Goal: Task Accomplishment & Management: Manage account settings

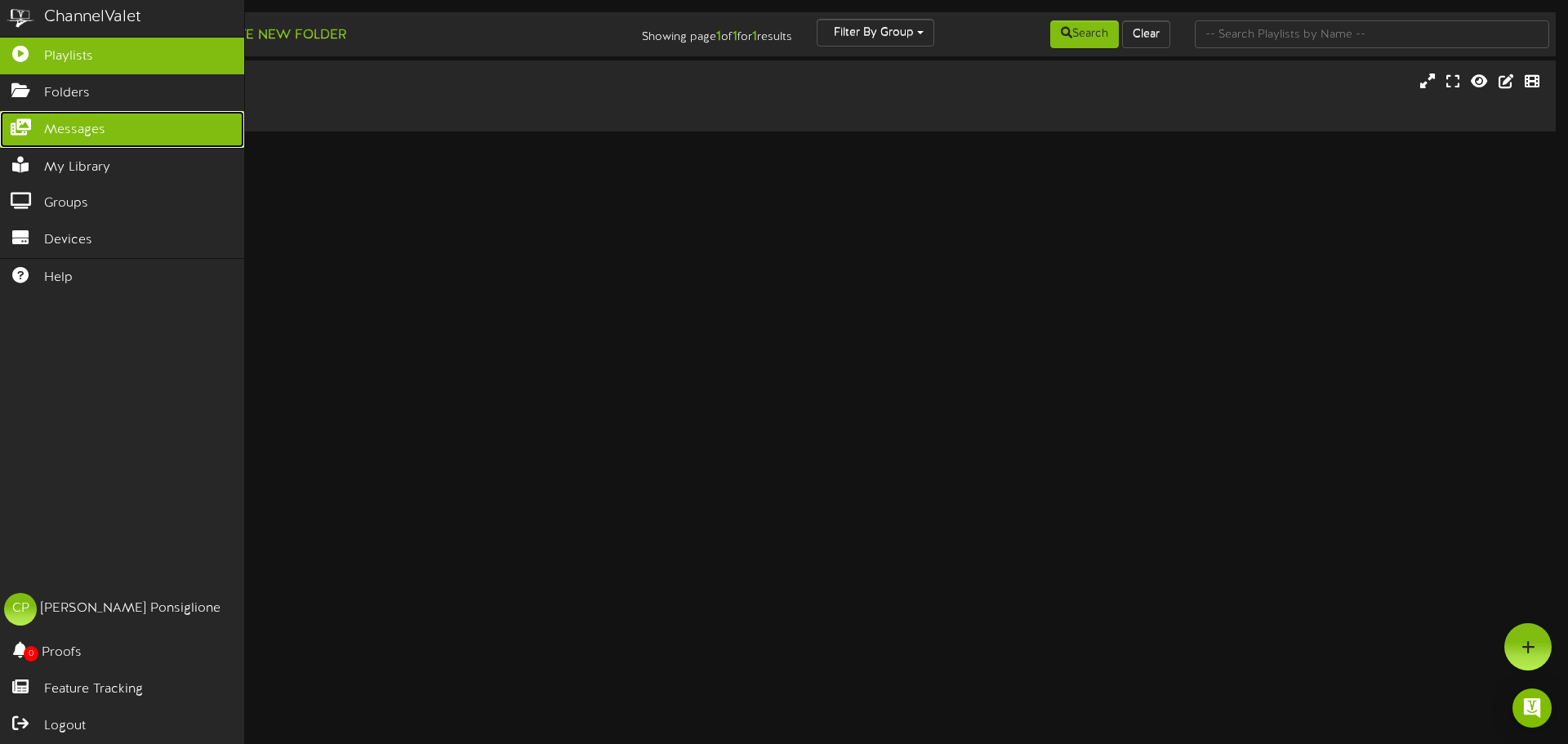
click at [77, 133] on span "Messages" at bounding box center [74, 129] width 62 height 19
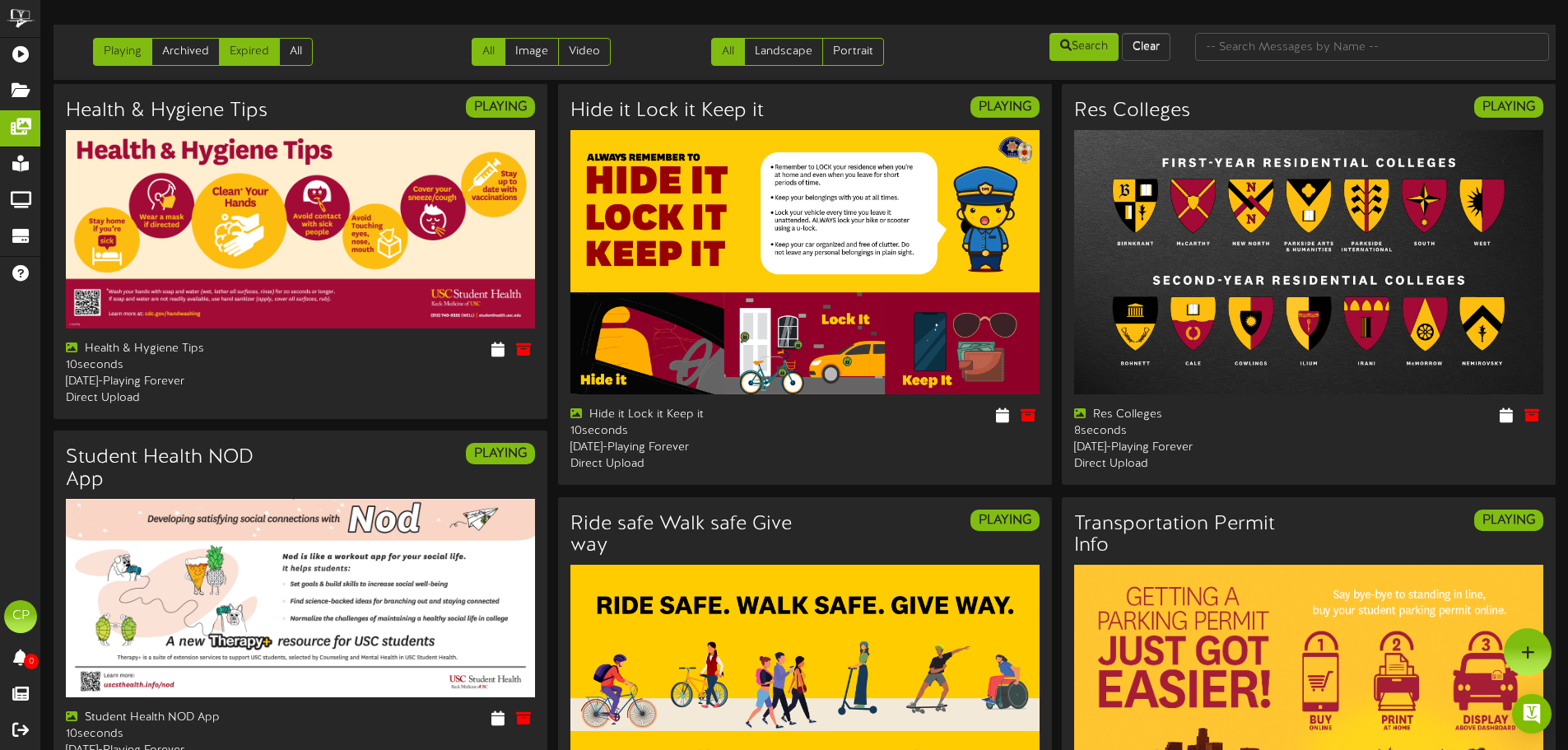
click at [241, 54] on link "Expired" at bounding box center [250, 51] width 61 height 28
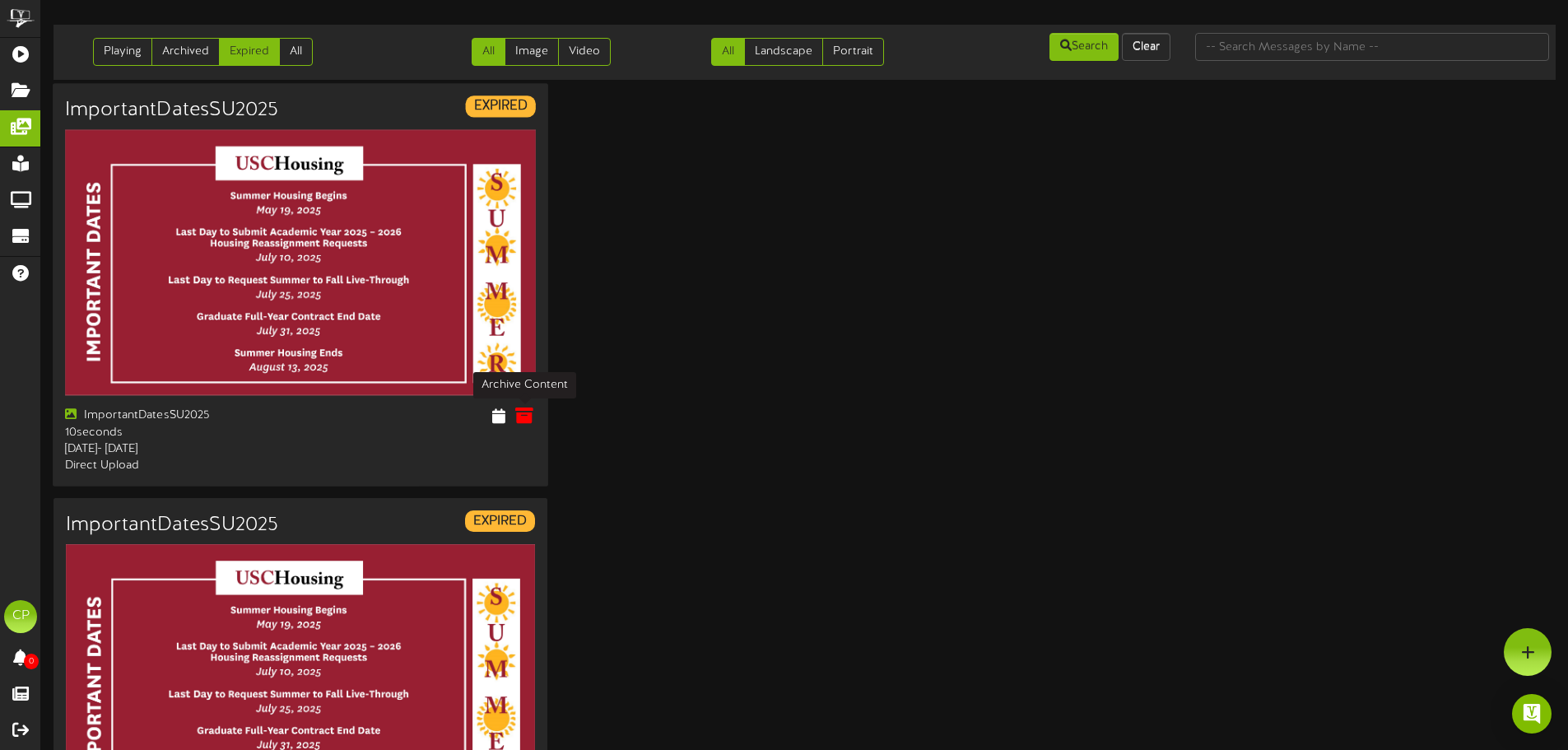
click at [524, 418] on icon at bounding box center [524, 415] width 18 height 18
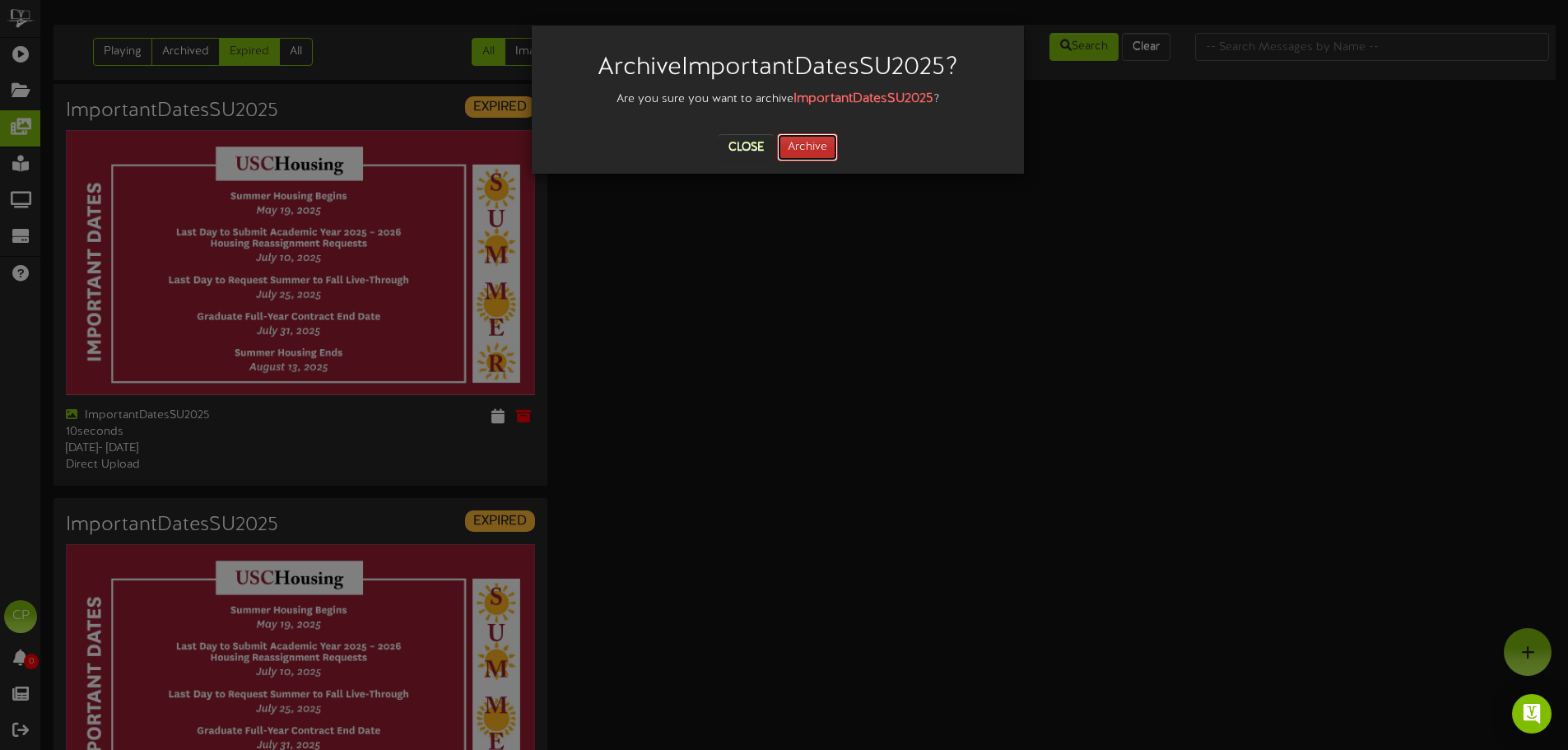
click at [818, 142] on button "Archive" at bounding box center [808, 147] width 61 height 28
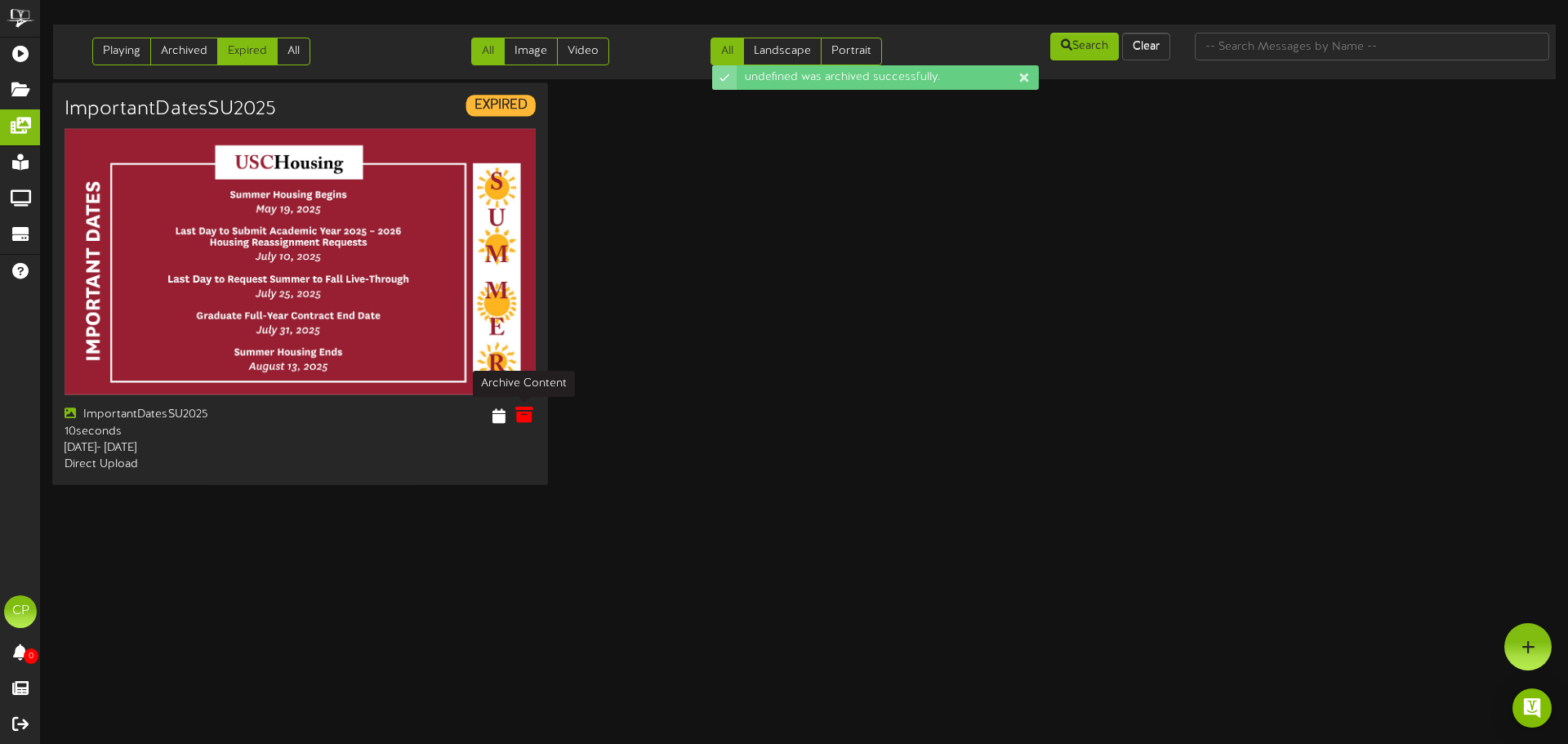
click at [525, 415] on icon at bounding box center [524, 415] width 18 height 18
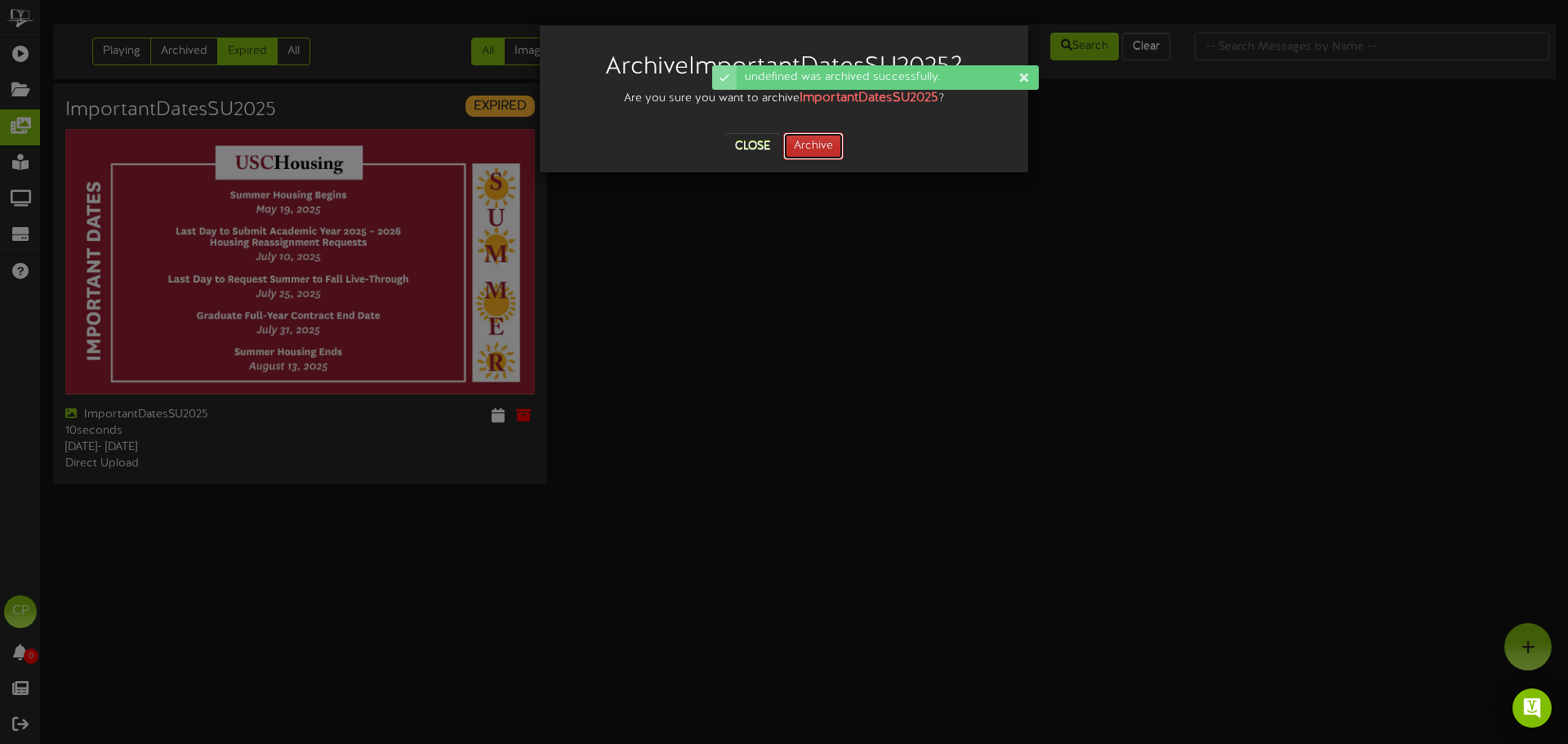
click at [815, 146] on button "Archive" at bounding box center [813, 146] width 61 height 27
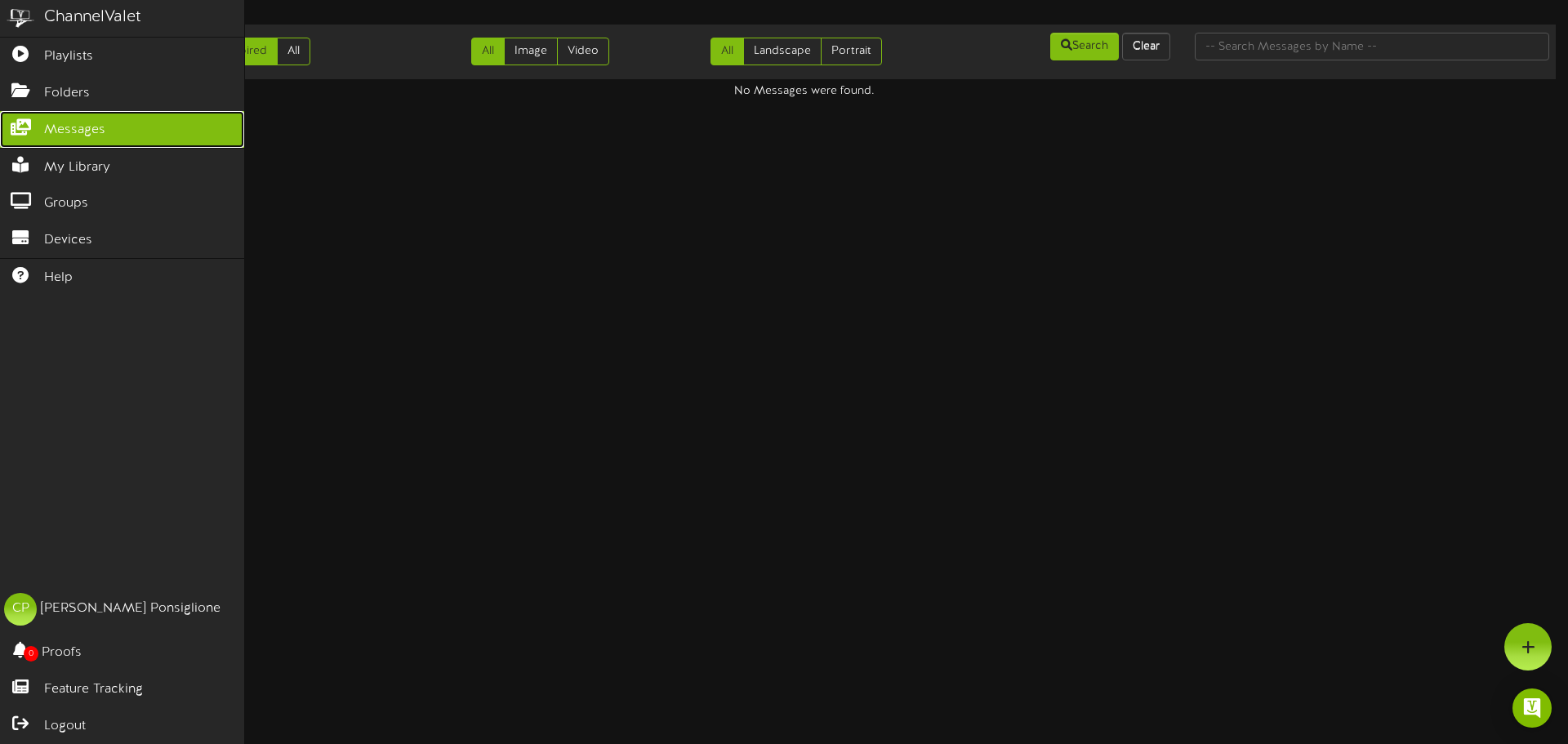
click at [87, 128] on span "Messages" at bounding box center [74, 129] width 62 height 19
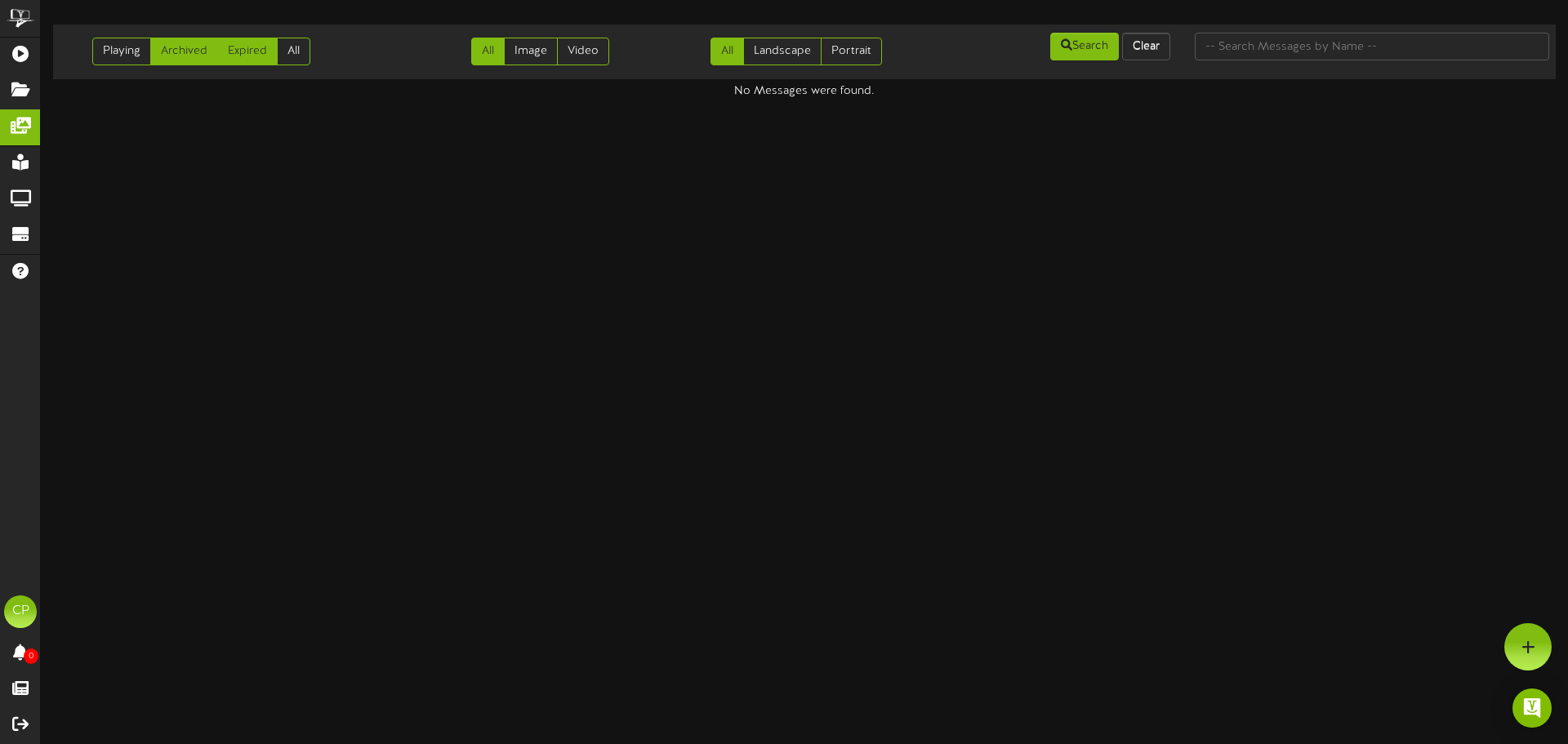
click at [187, 57] on link "Archived" at bounding box center [184, 51] width 68 height 27
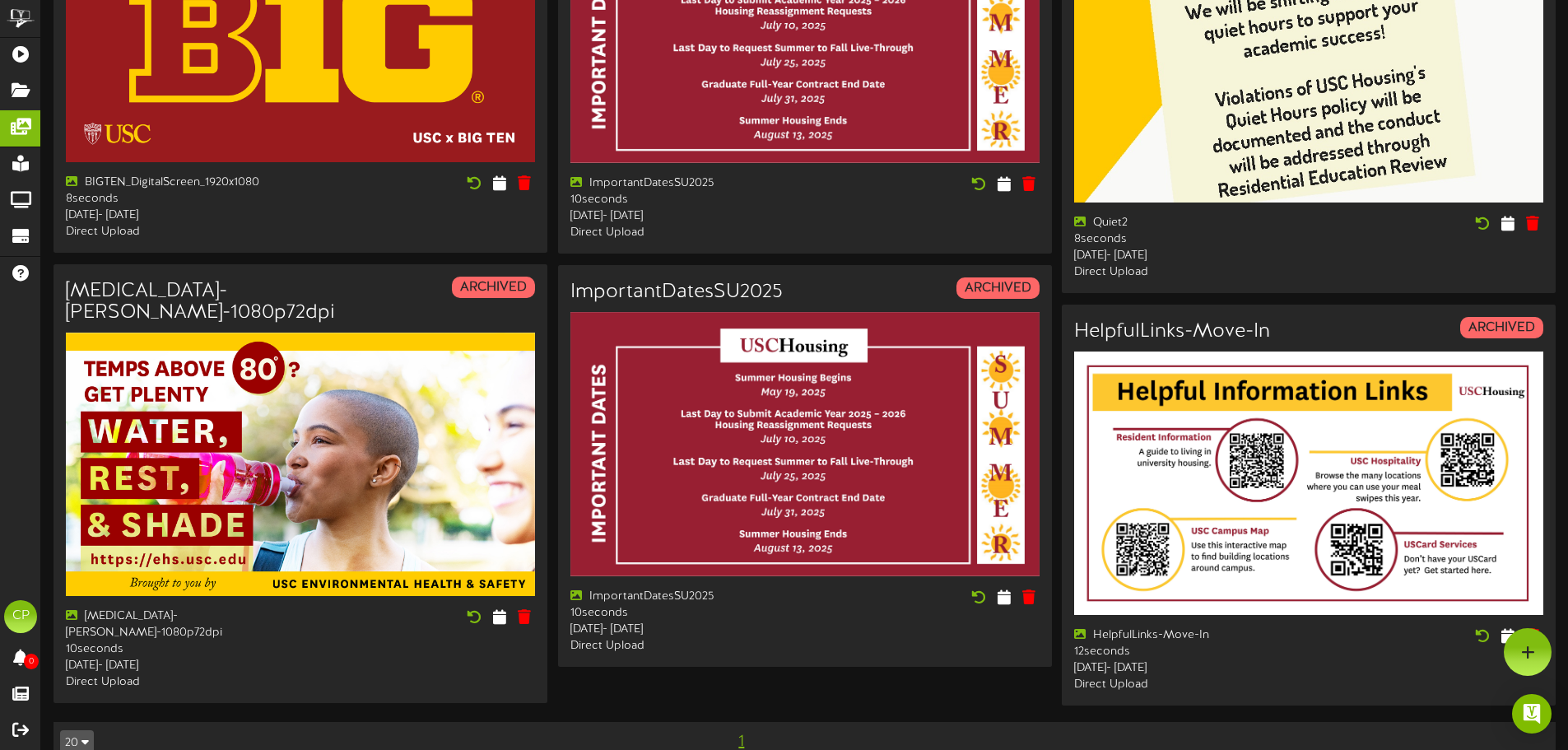
scroll to position [617, 0]
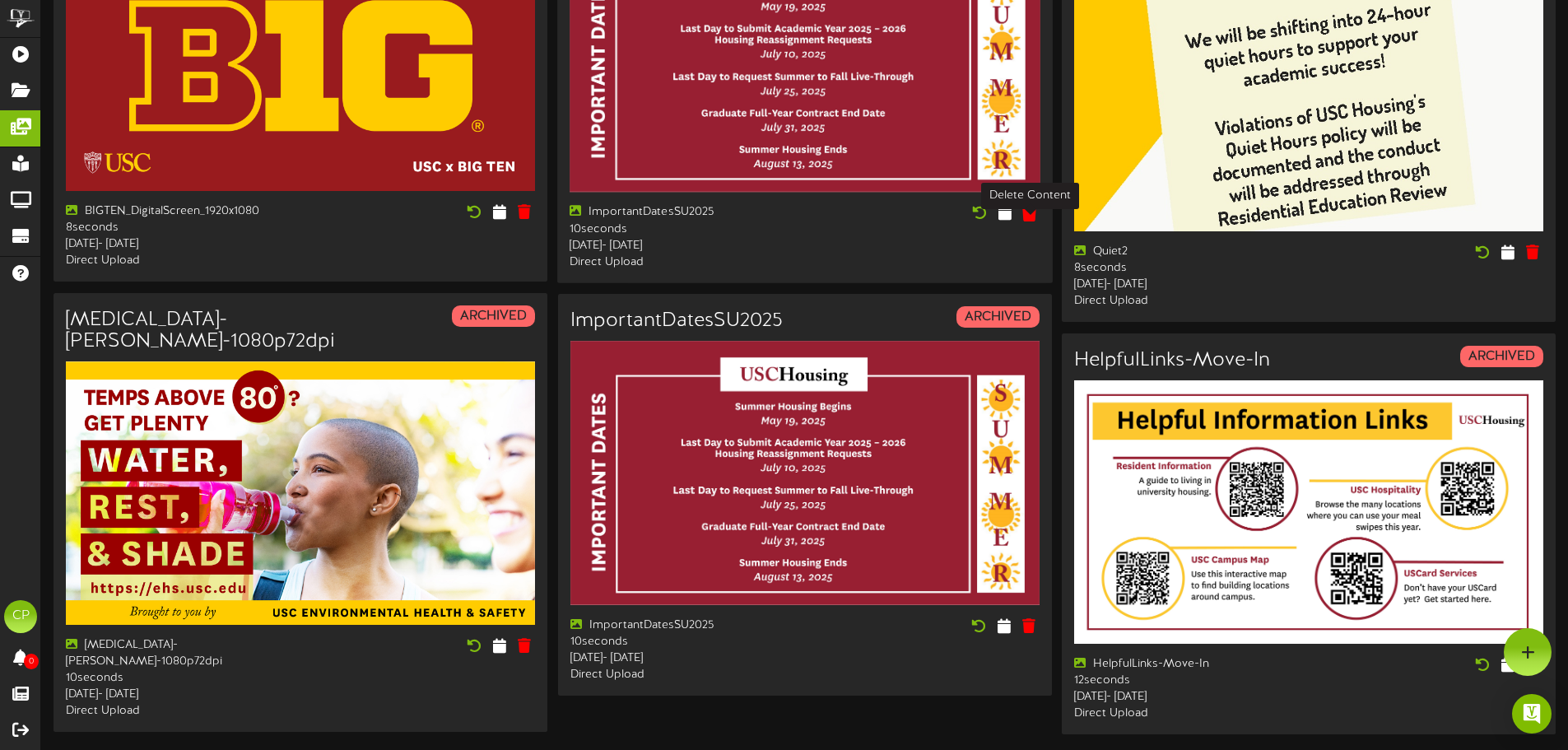
click at [1030, 221] on icon at bounding box center [1029, 212] width 16 height 18
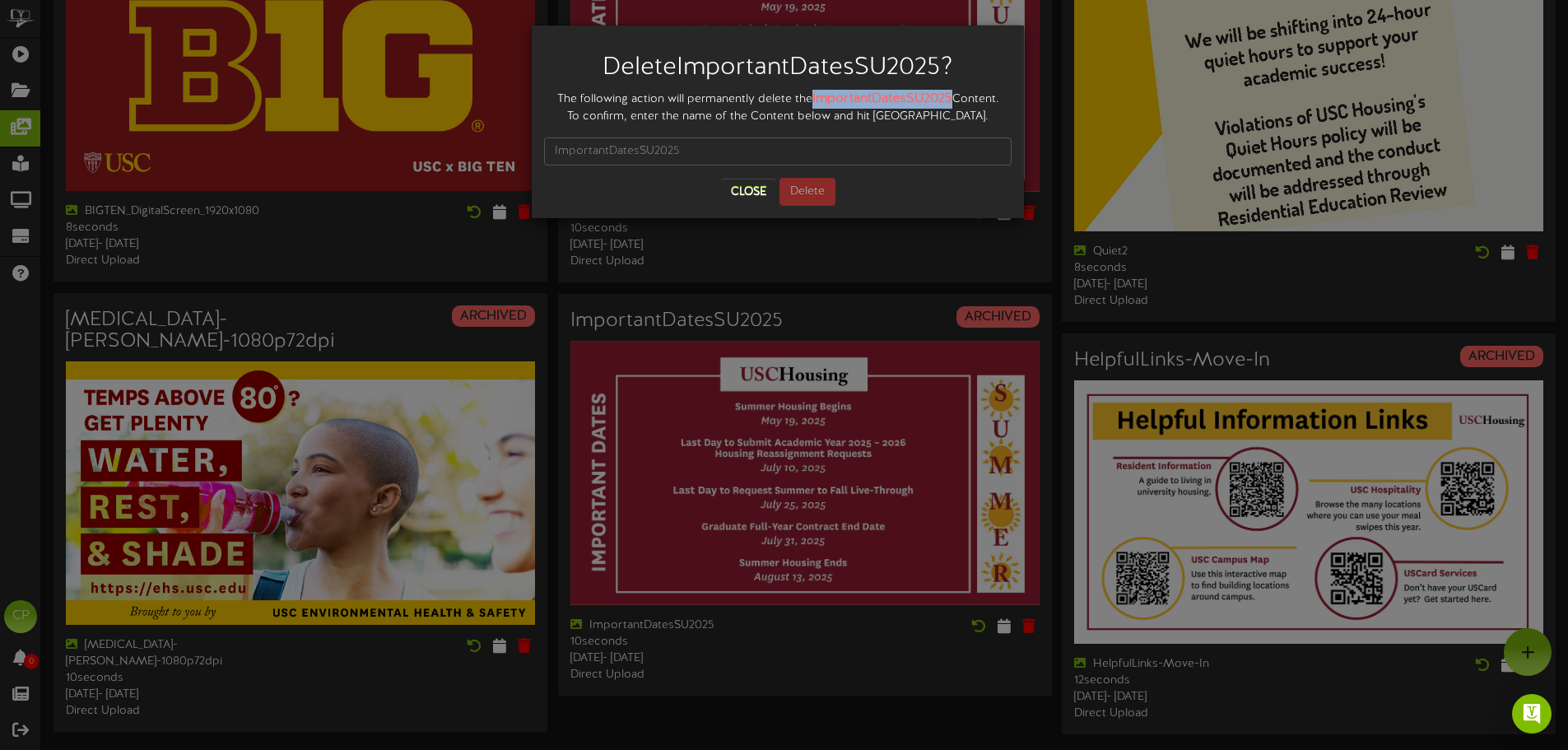
drag, startPoint x: 837, startPoint y: 99, endPoint x: 978, endPoint y: 99, distance: 141.0
click at [978, 99] on div "The following action will permanently delete the ImportantDatesSU2025 Content. …" at bounding box center [778, 108] width 468 height 36
copy strong "ImportantDatesSU2025"
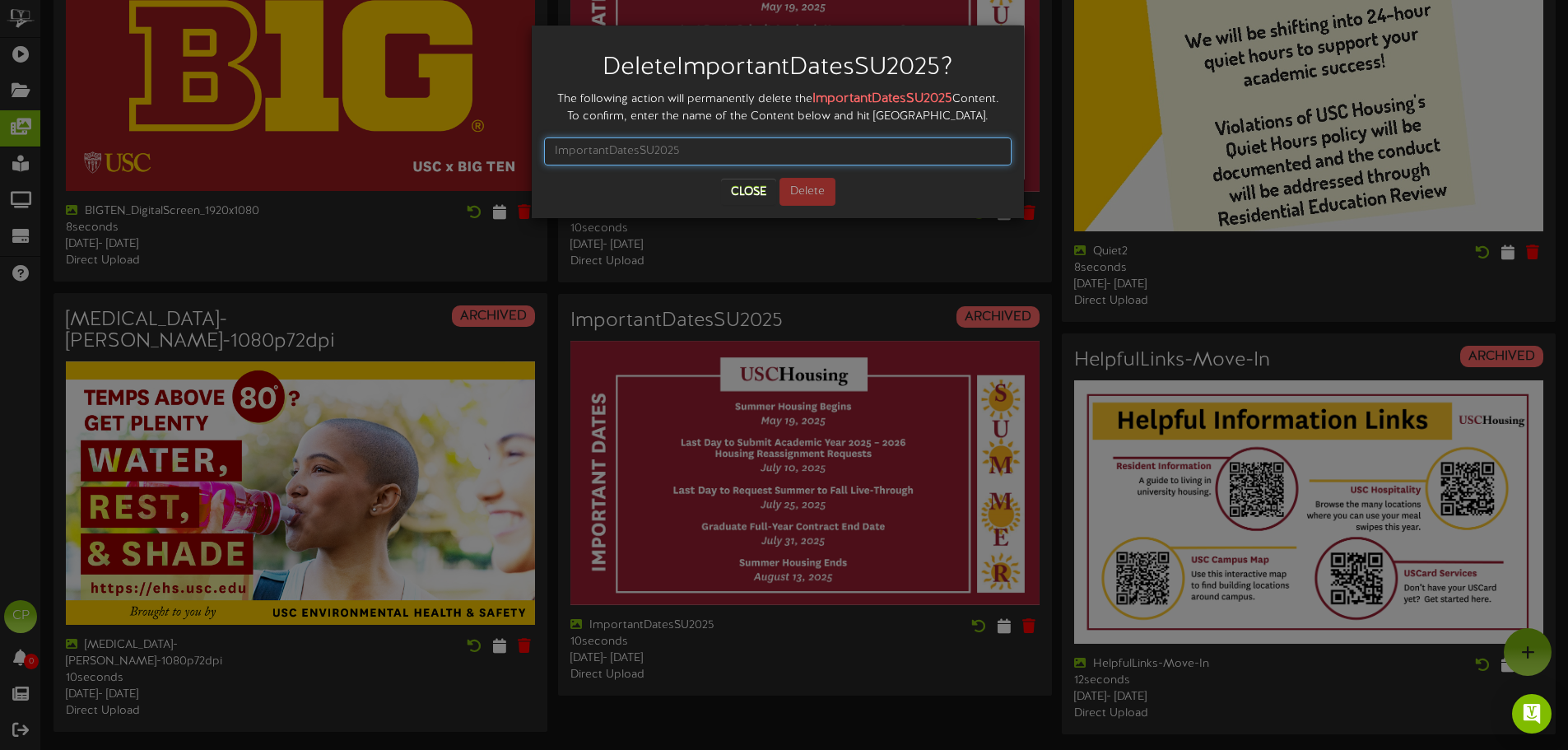
click at [635, 154] on input "text" at bounding box center [778, 151] width 468 height 28
paste input "ImportantDatesSU2025"
type input "ImportantDatesSU2025"
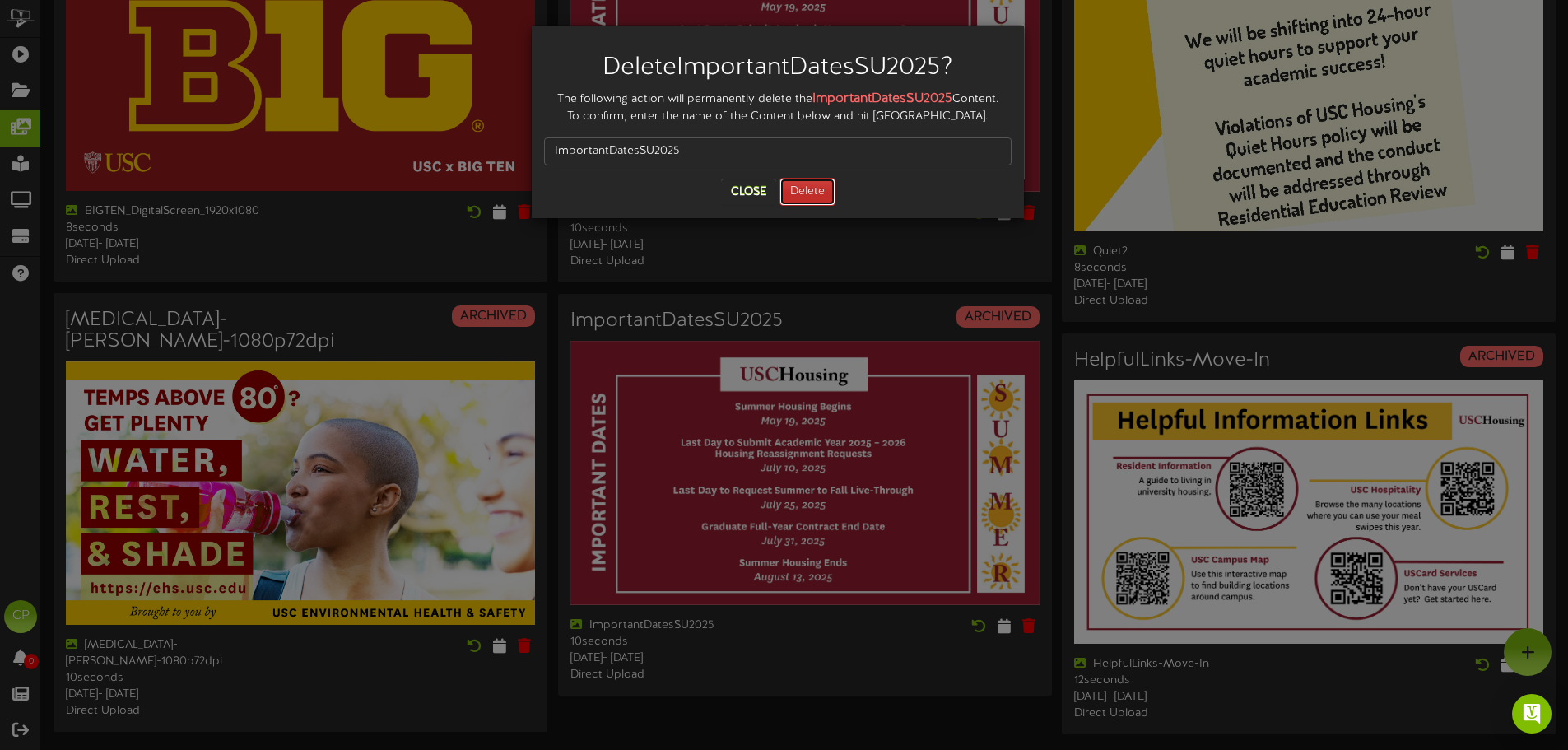
click at [801, 185] on button "Delete" at bounding box center [807, 191] width 56 height 28
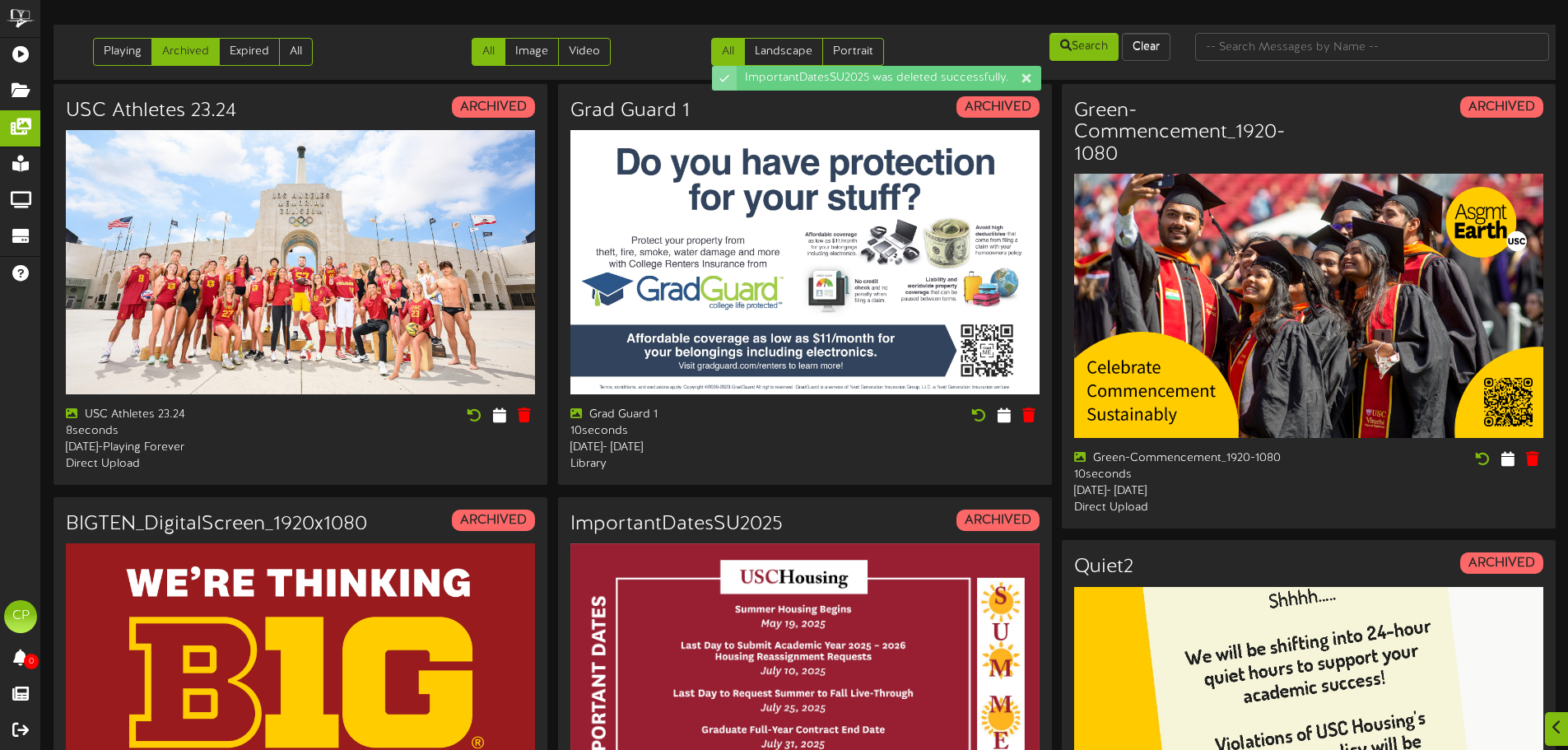
scroll to position [412, 0]
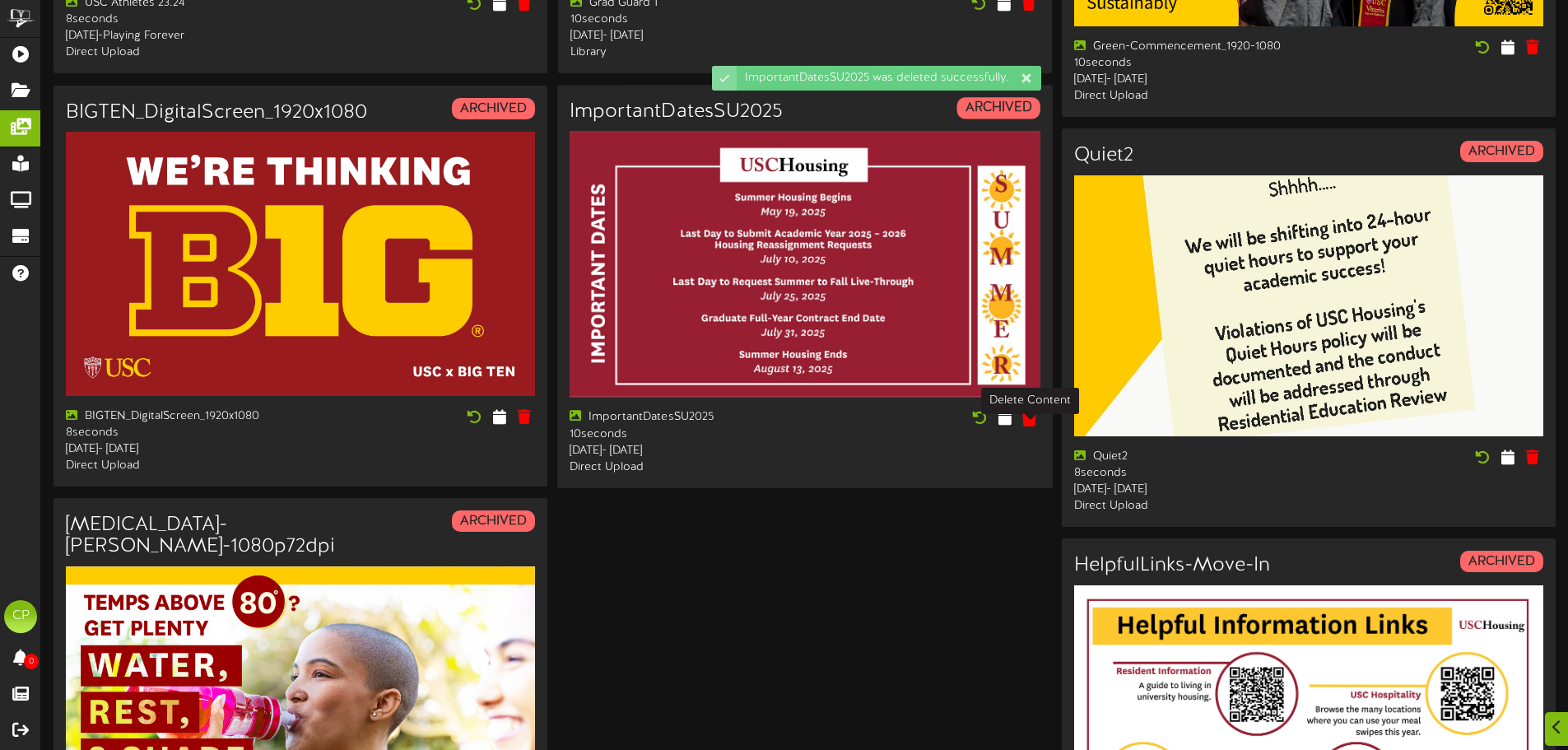
click at [1032, 426] on icon at bounding box center [1029, 417] width 16 height 18
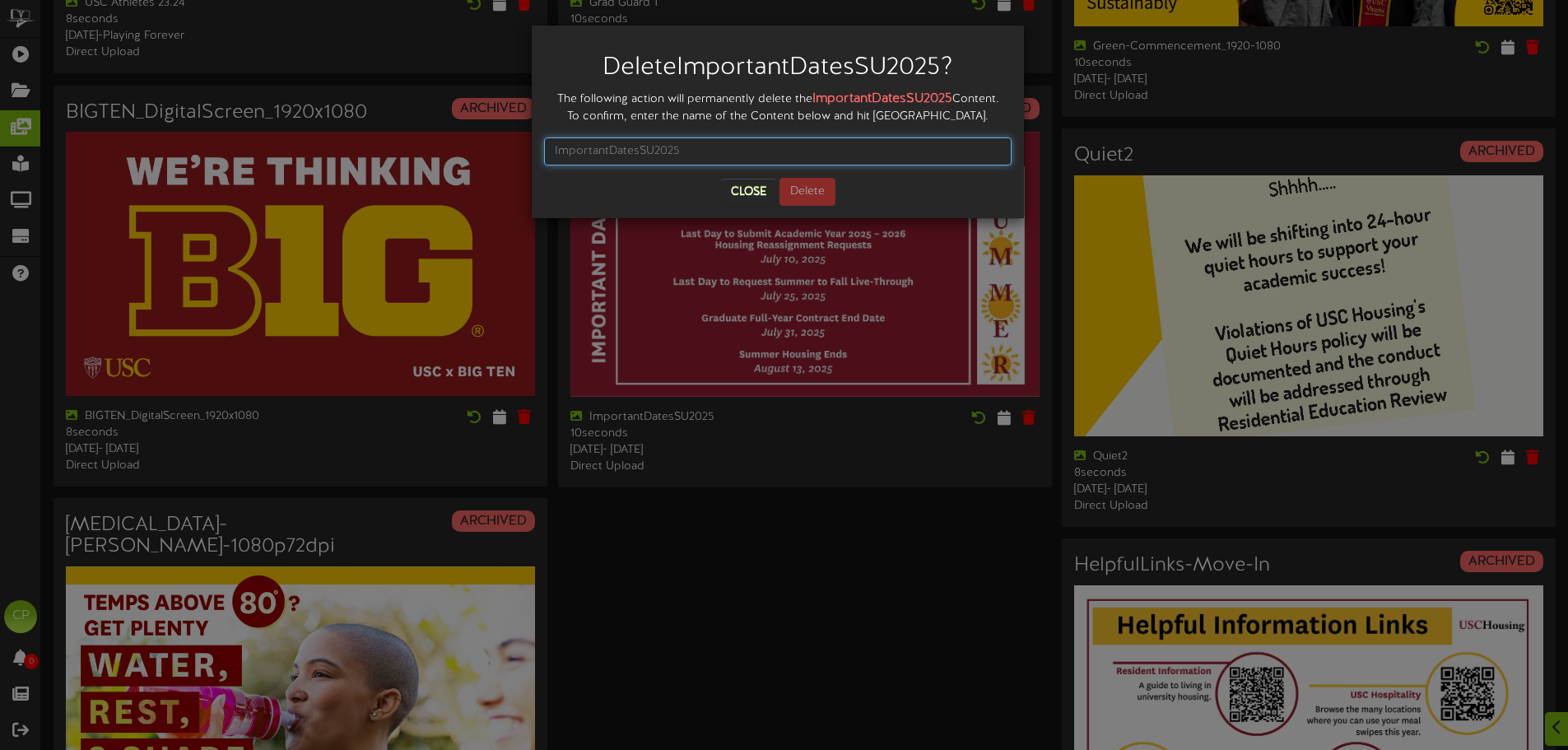
paste input "ImportantDatesSU2025"
type input "ImportantDatesSU2025"
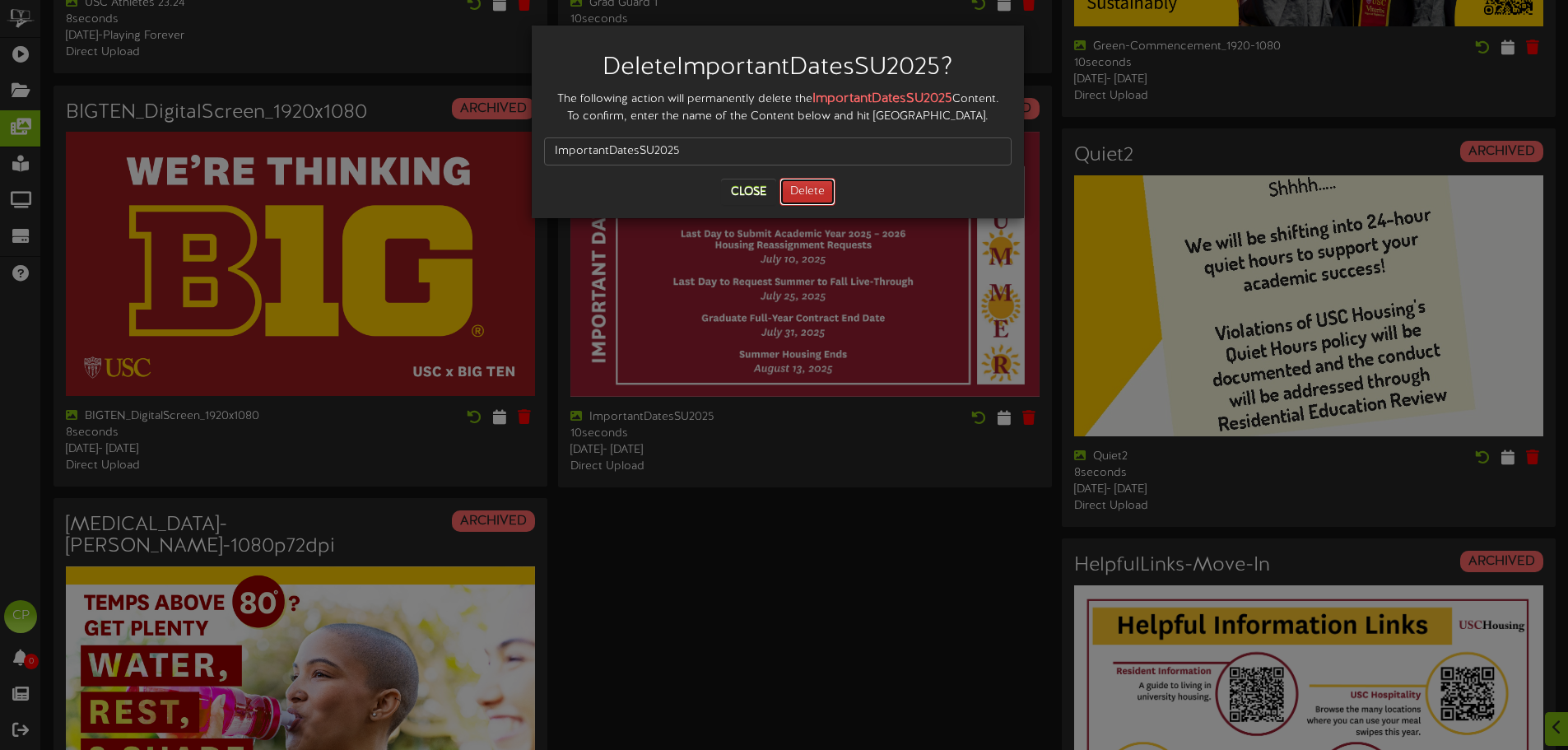
click at [797, 187] on button "Delete" at bounding box center [807, 191] width 56 height 28
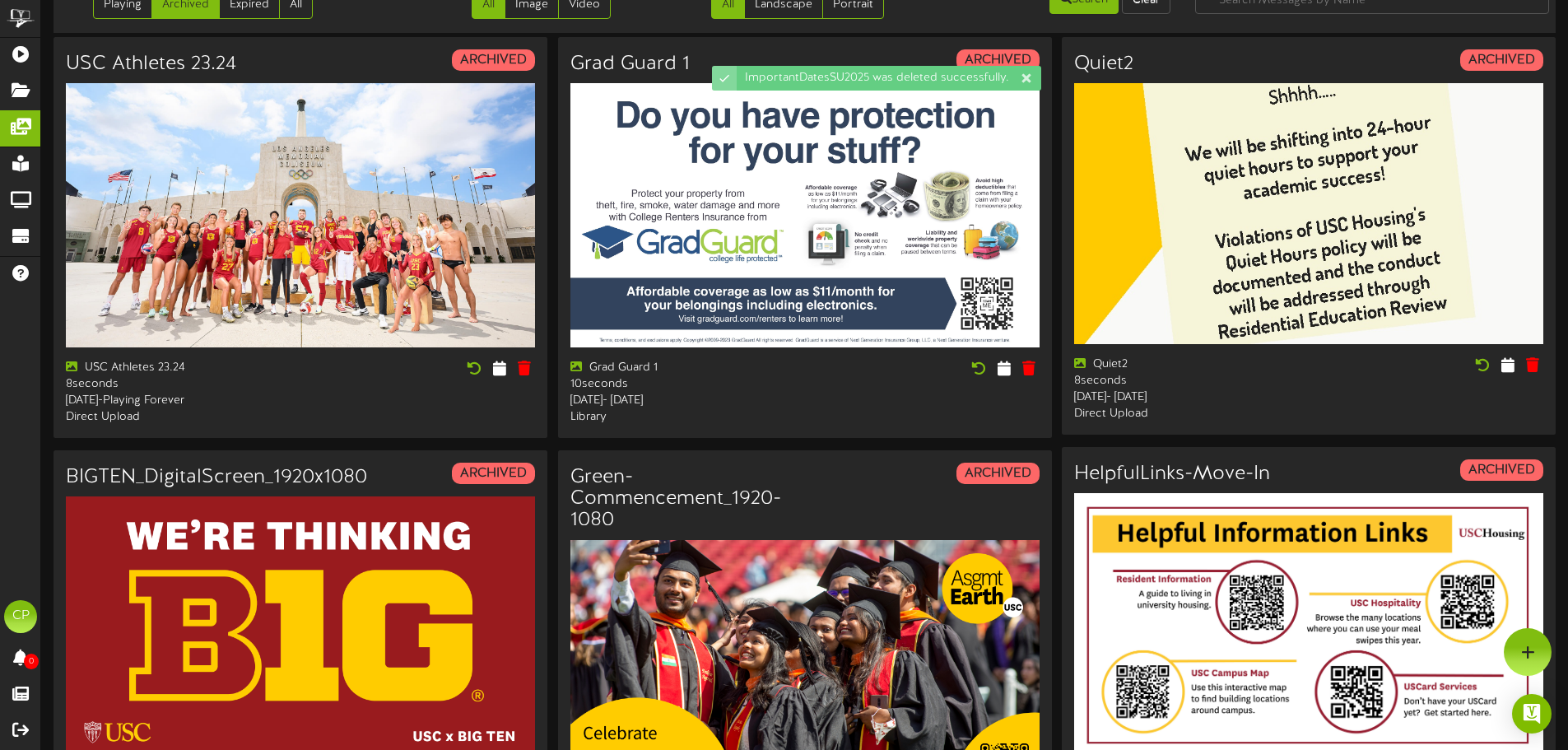
scroll to position [9, 0]
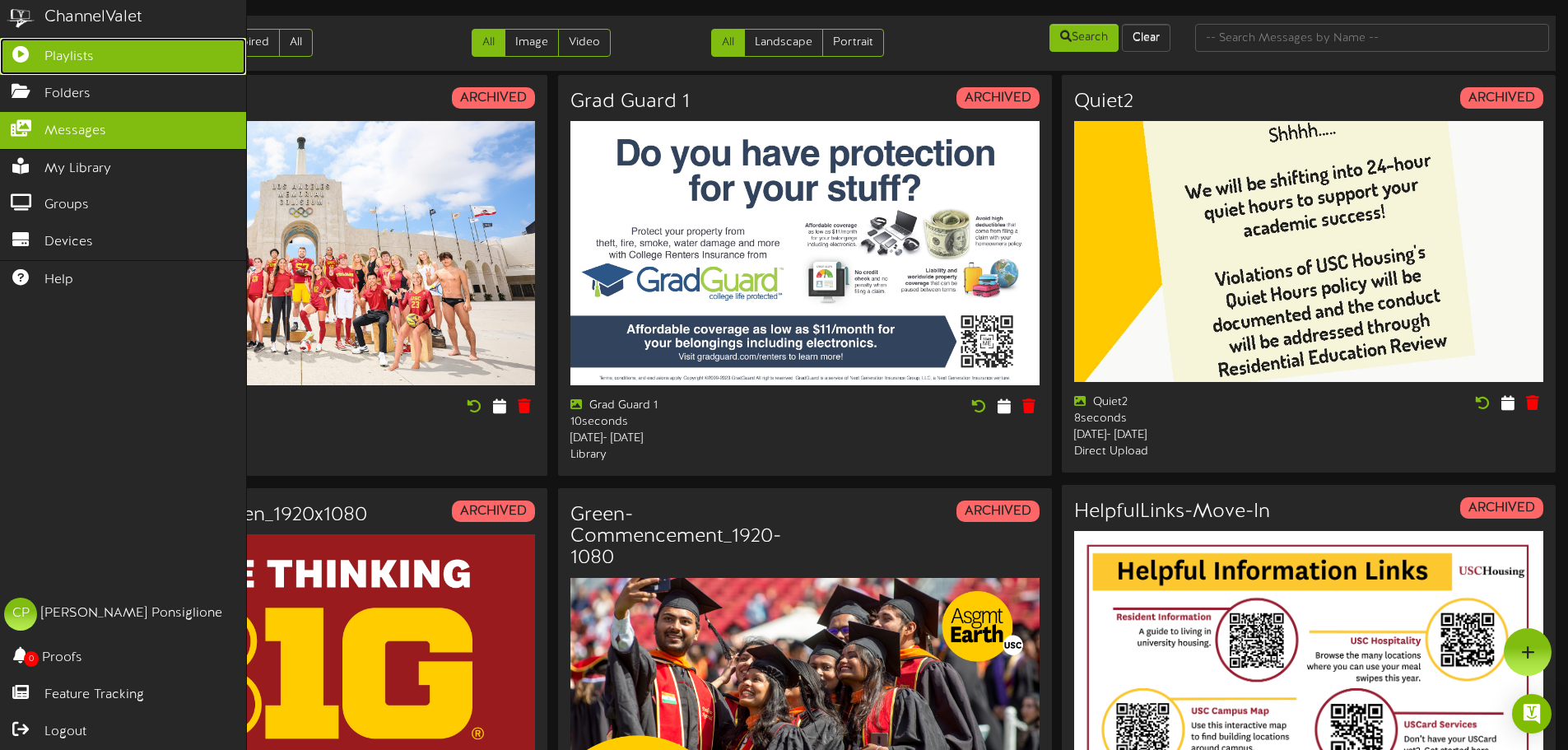
click at [28, 53] on icon at bounding box center [21, 52] width 41 height 13
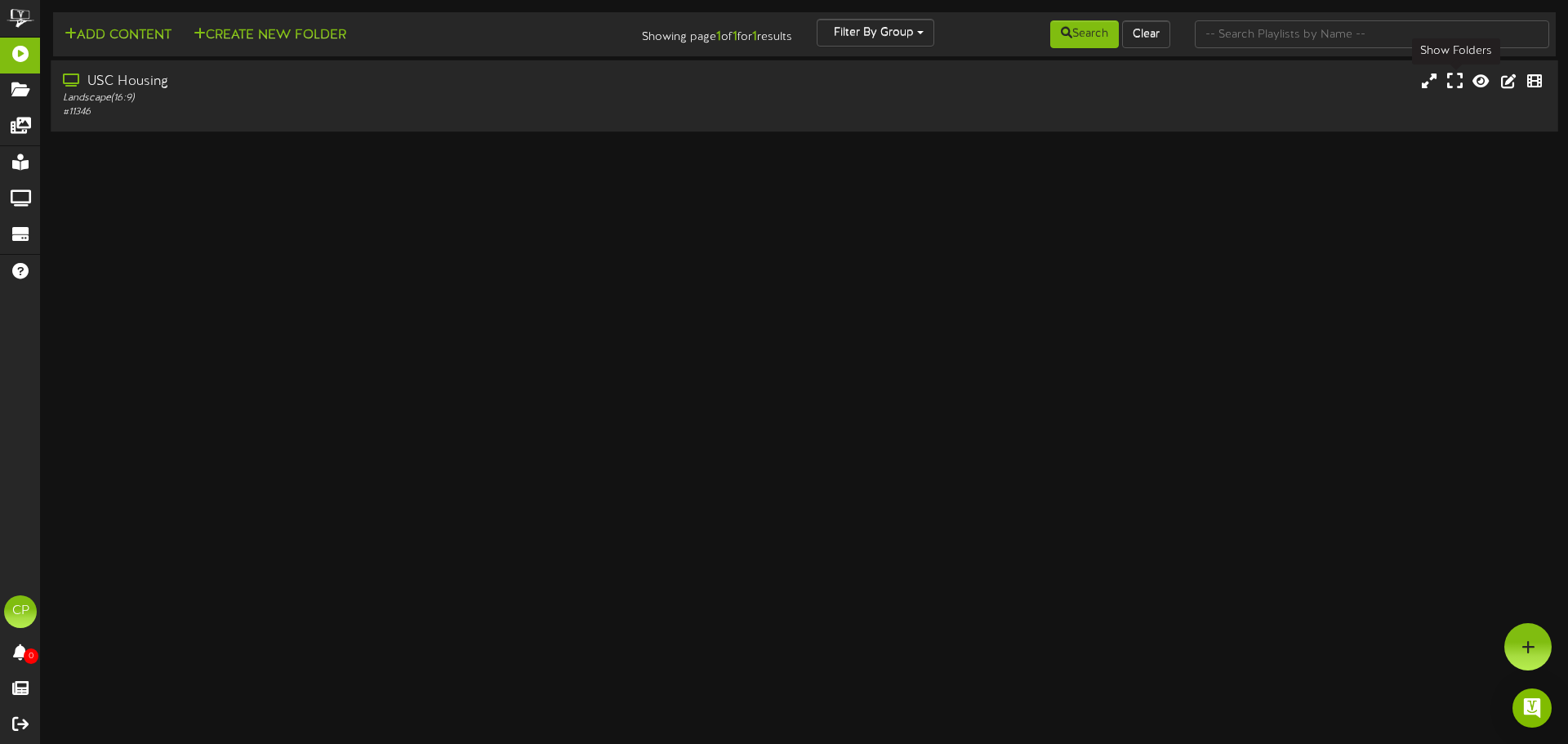
click at [1454, 81] on icon at bounding box center [1454, 80] width 16 height 18
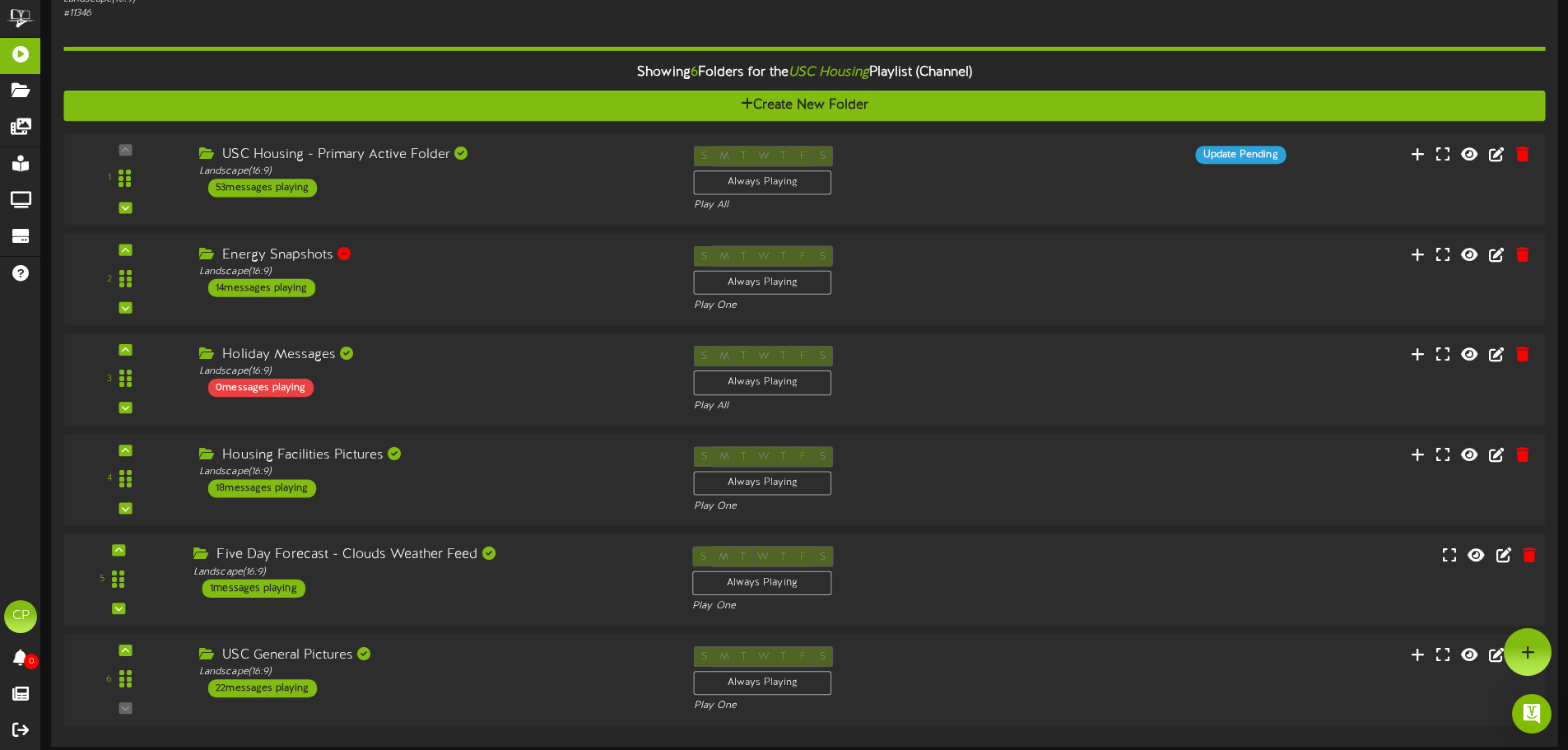
scroll to position [17, 0]
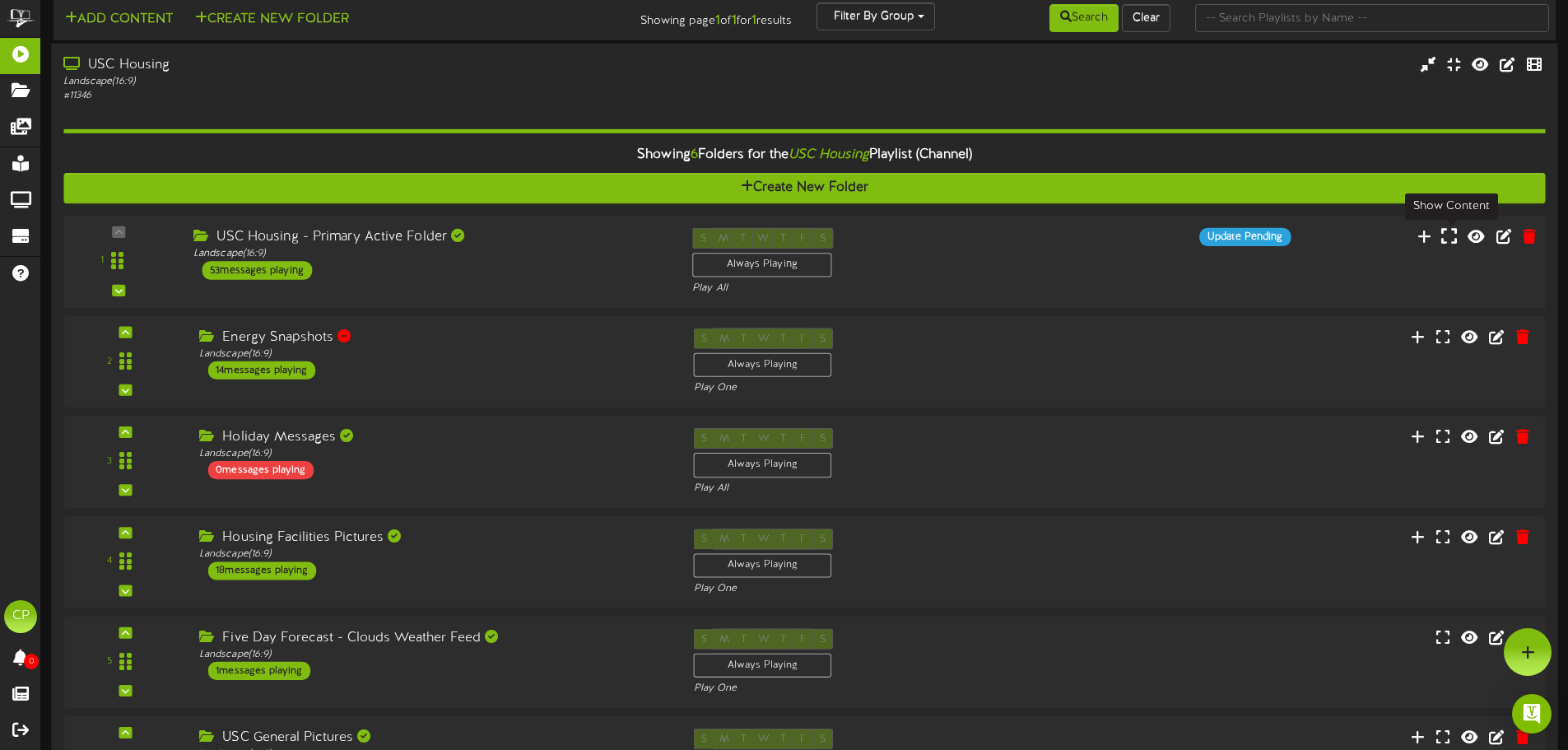
click at [1447, 238] on icon at bounding box center [1450, 235] width 16 height 18
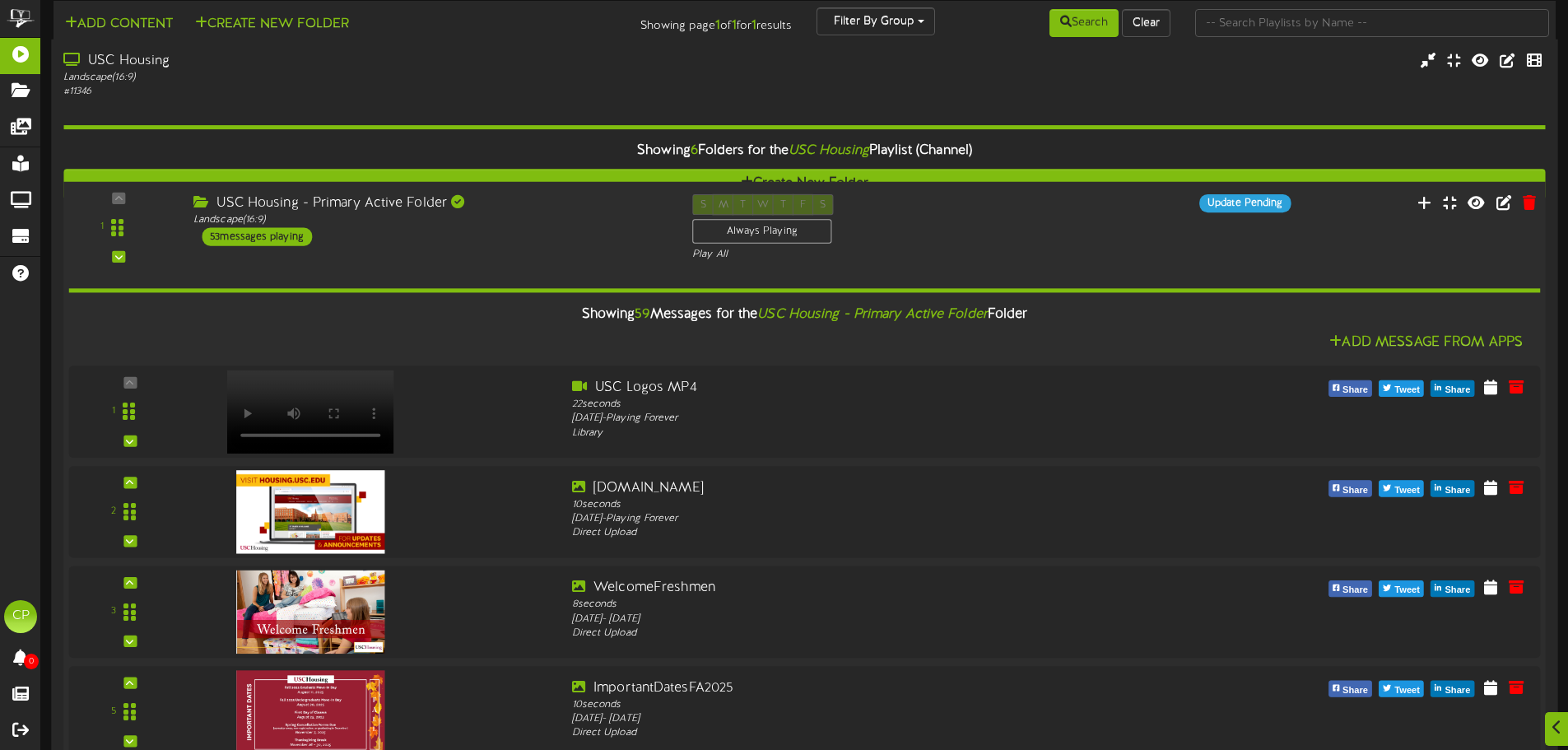
scroll to position [1911, 0]
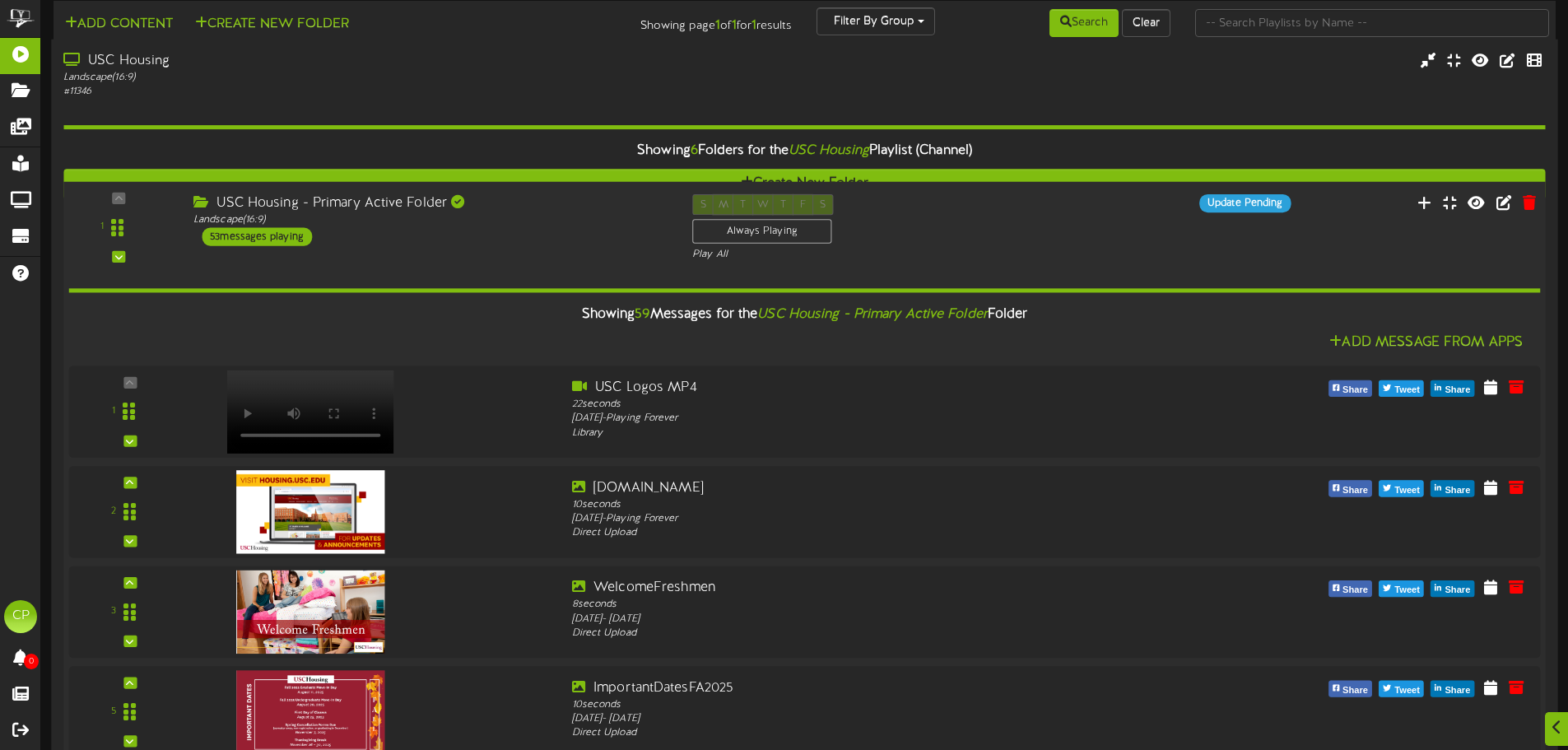
select select "*"
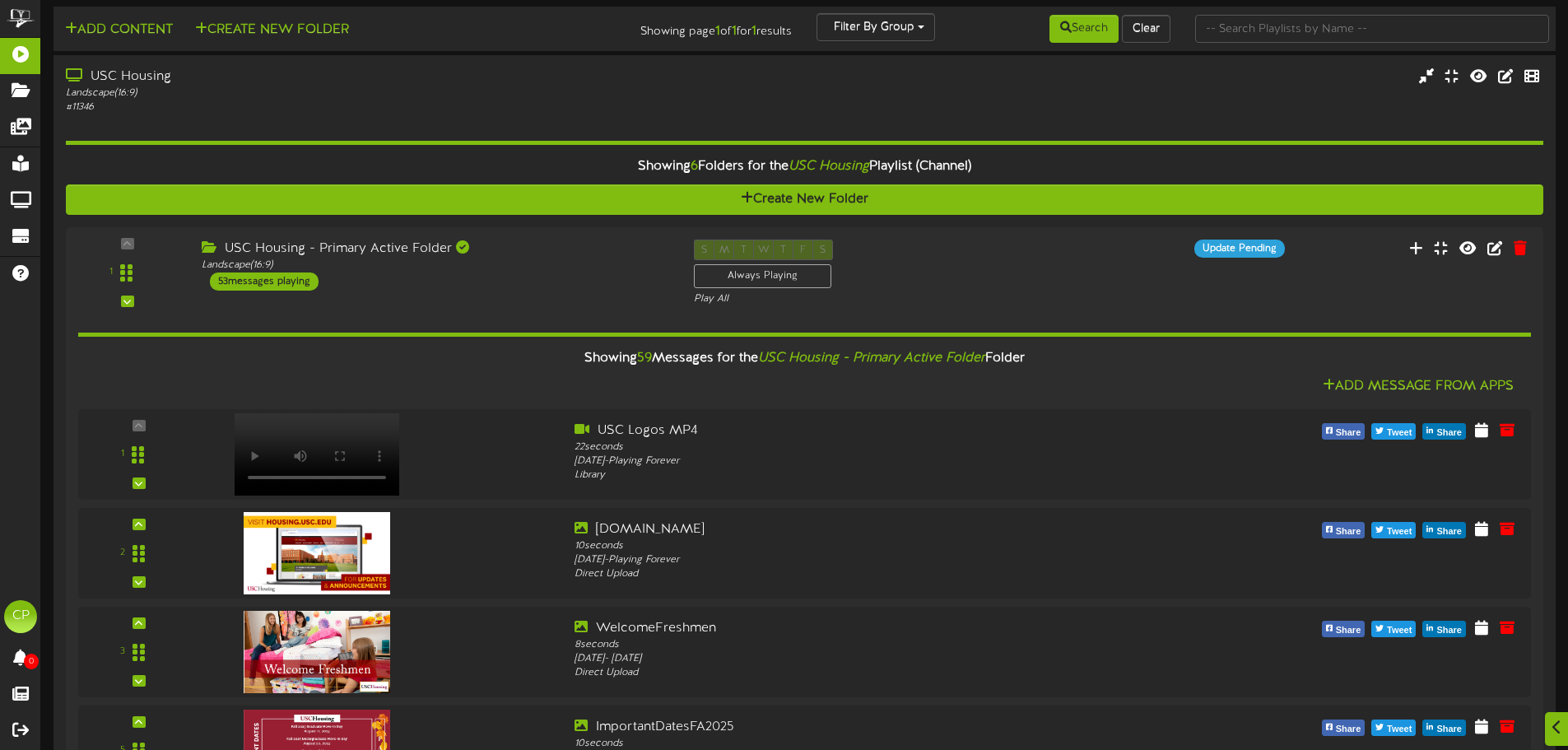
scroll to position [0, 0]
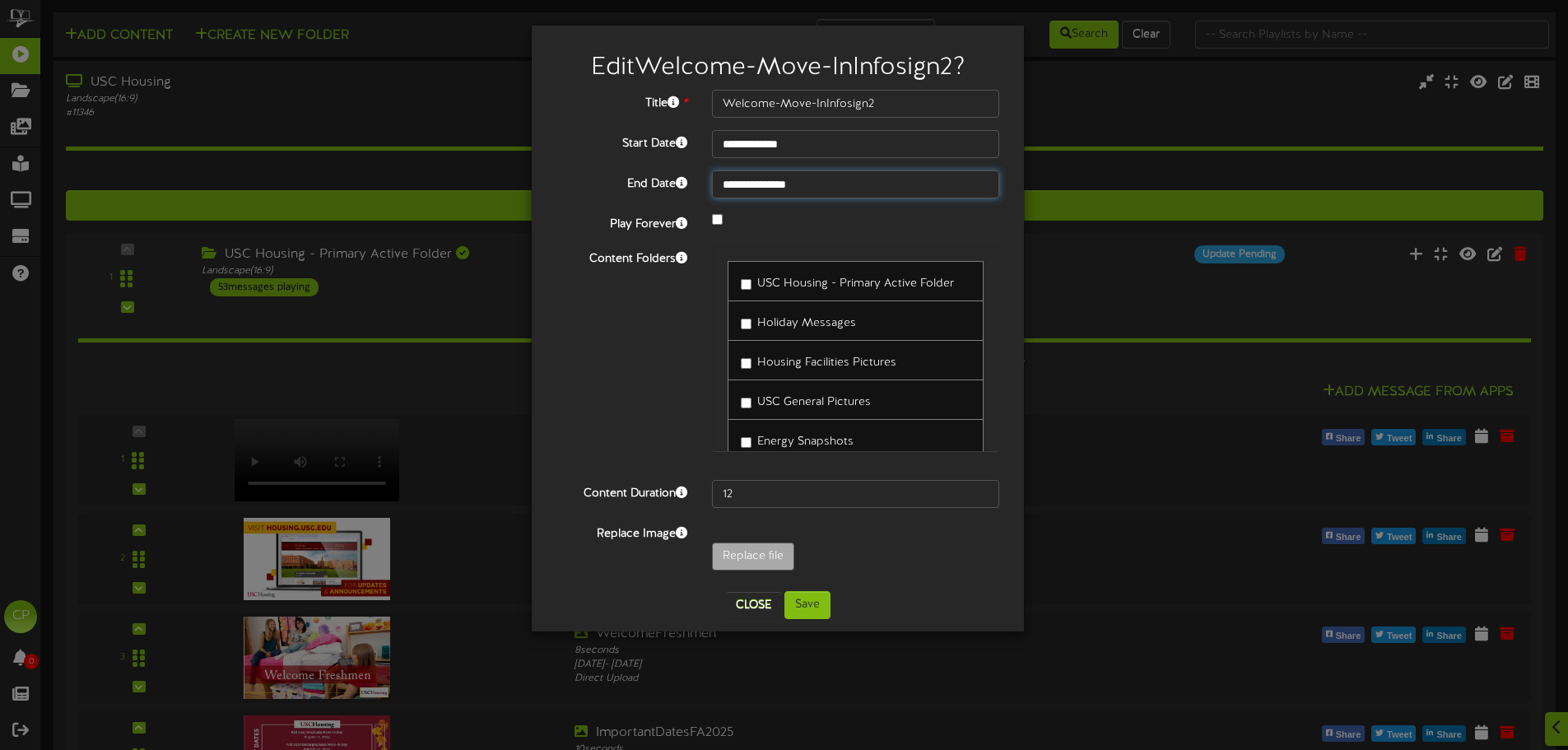
click at [822, 185] on input "**********" at bounding box center [856, 185] width 287 height 28
type input "**********"
click at [815, 604] on button "Save" at bounding box center [807, 605] width 46 height 28
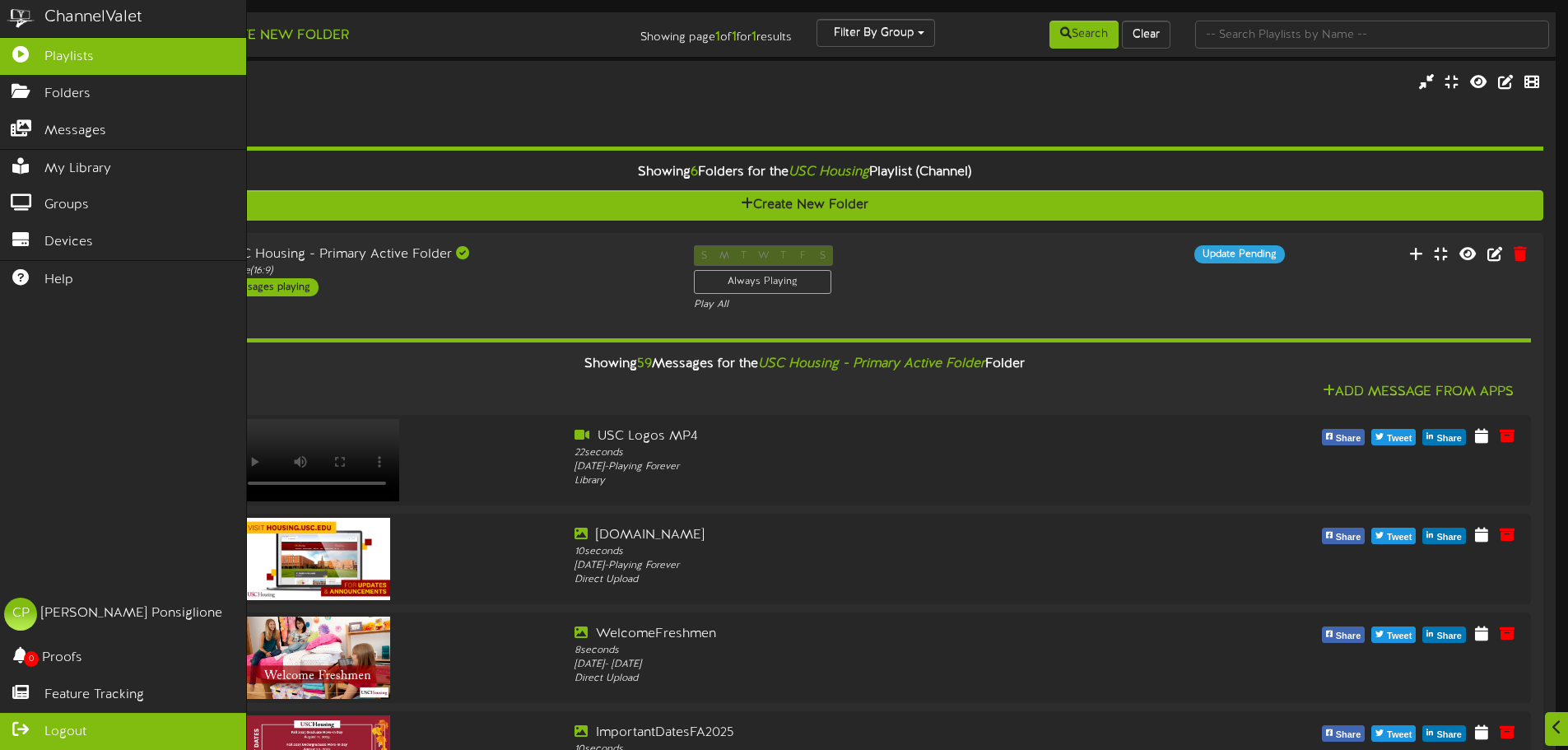
click at [47, 733] on span "Logout" at bounding box center [65, 732] width 42 height 19
